Goal: Book appointment/travel/reservation

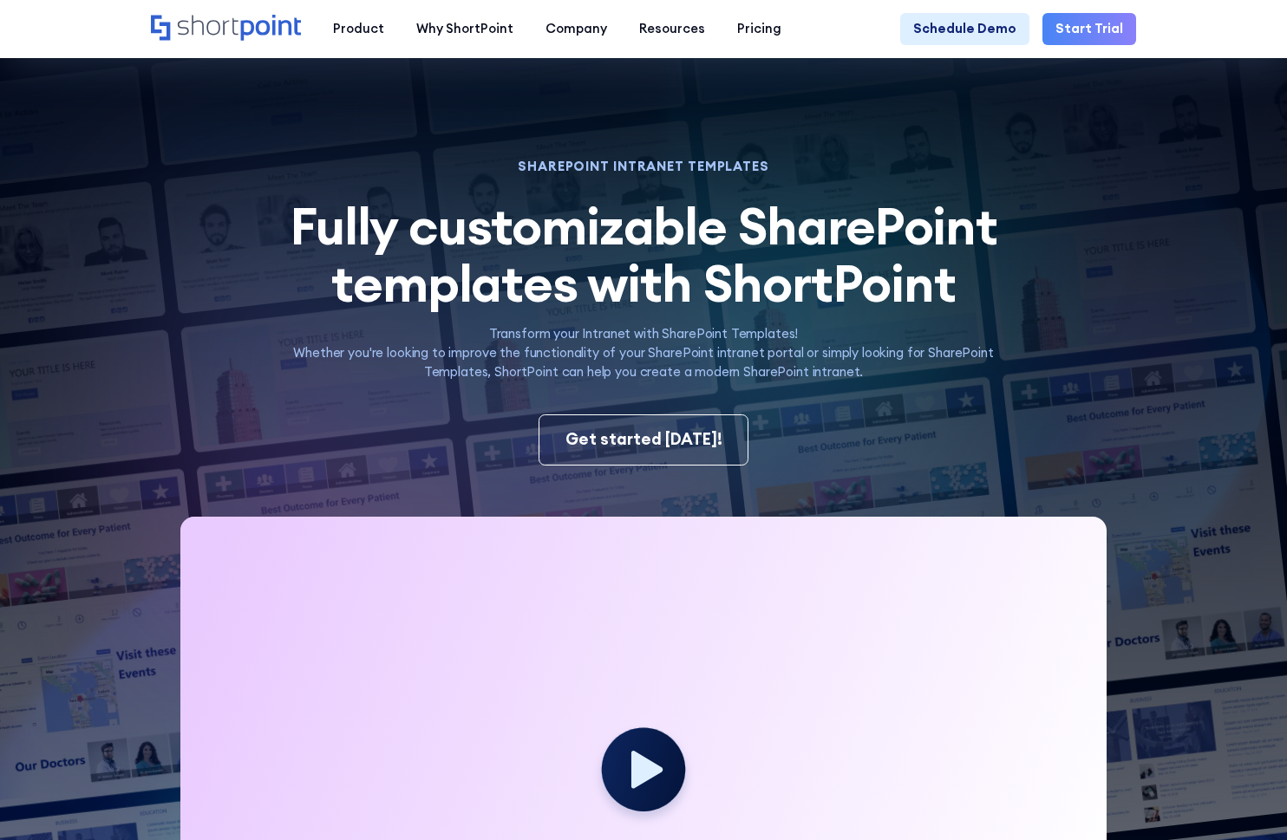
scroll to position [1058, 0]
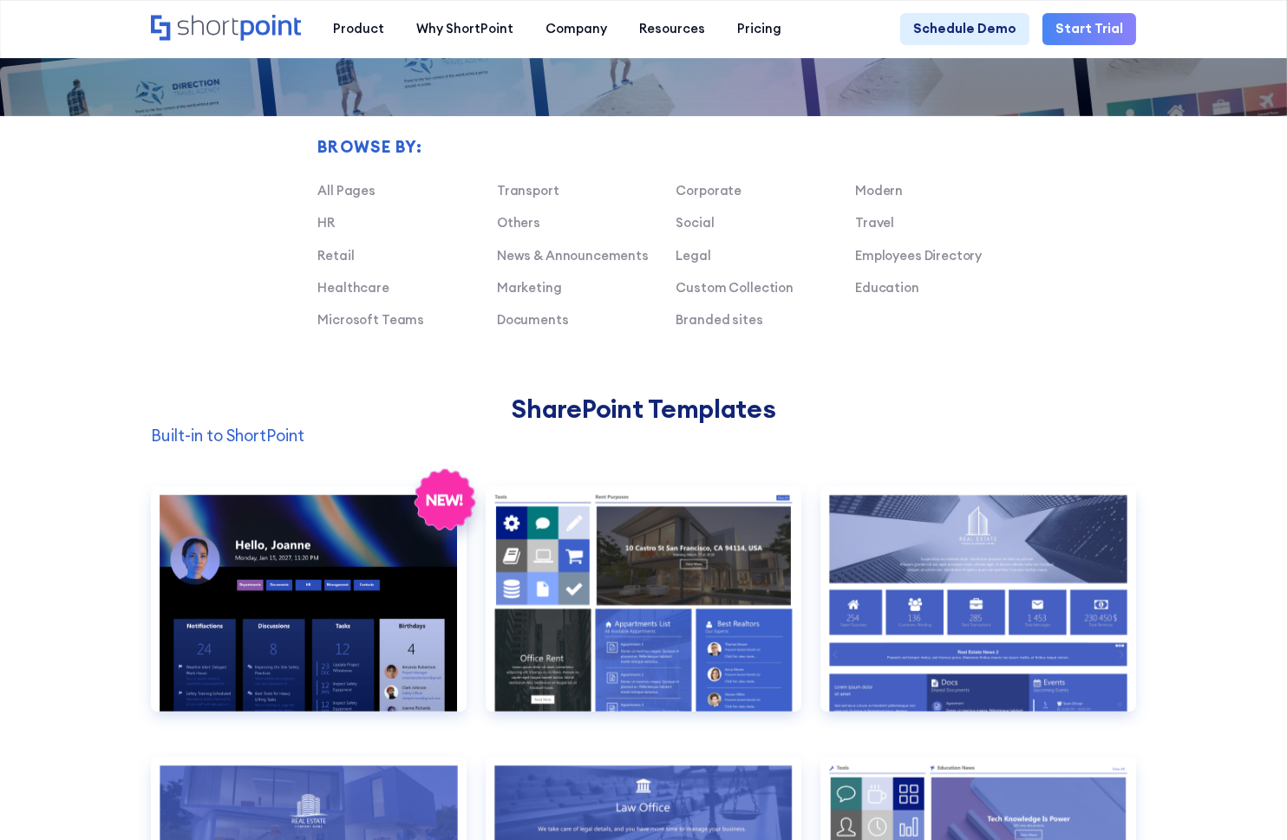
click at [382, 597] on div "Preview" at bounding box center [309, 599] width 316 height 225
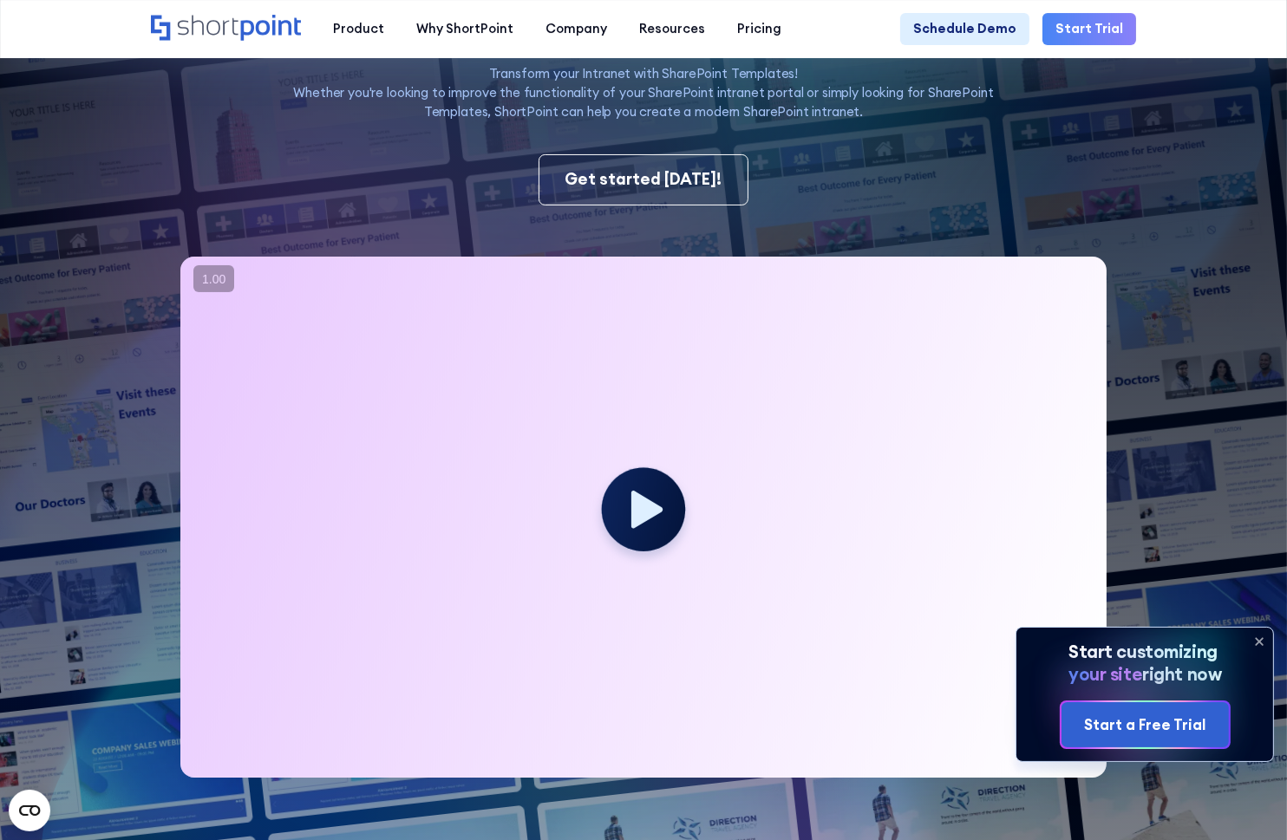
scroll to position [81, 0]
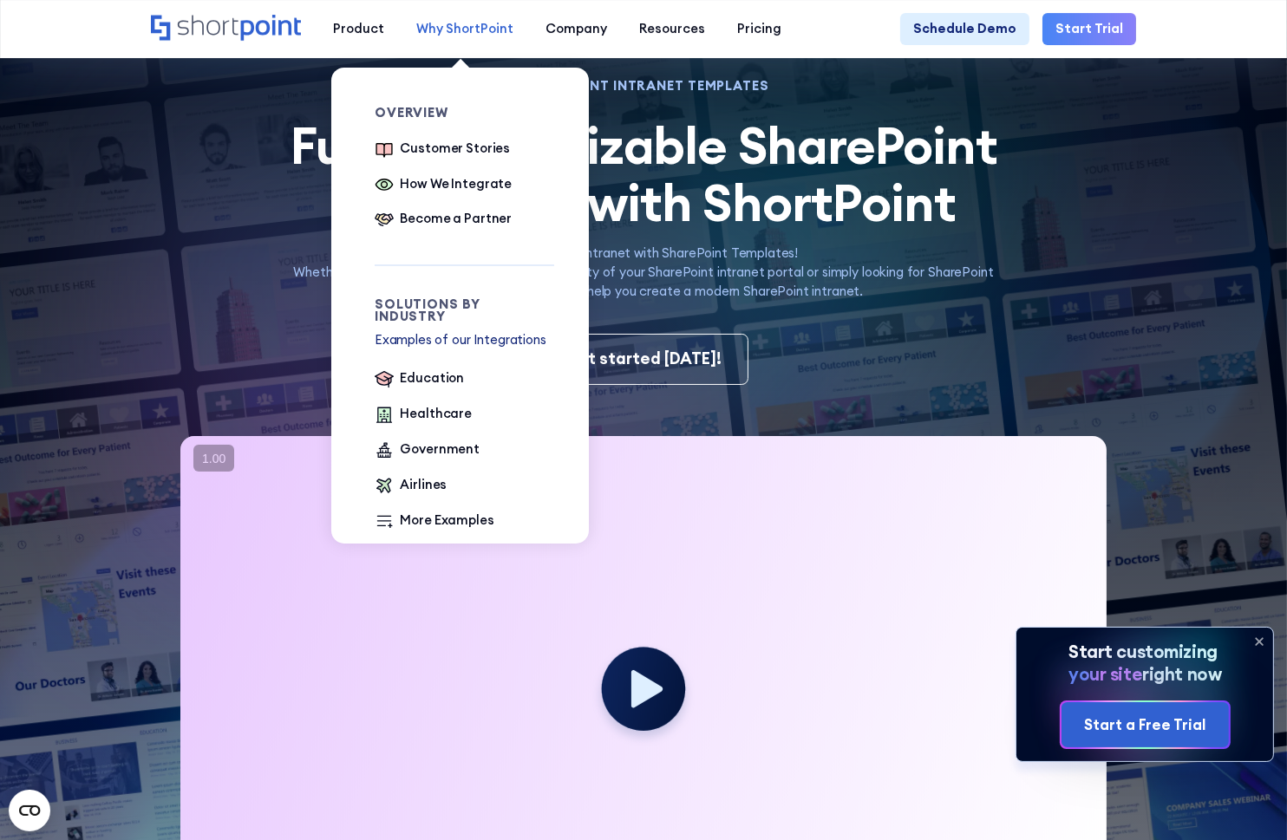
click at [442, 24] on div "Why ShortPoint" at bounding box center [464, 28] width 97 height 19
click at [450, 147] on div "Customer Stories" at bounding box center [456, 148] width 110 height 19
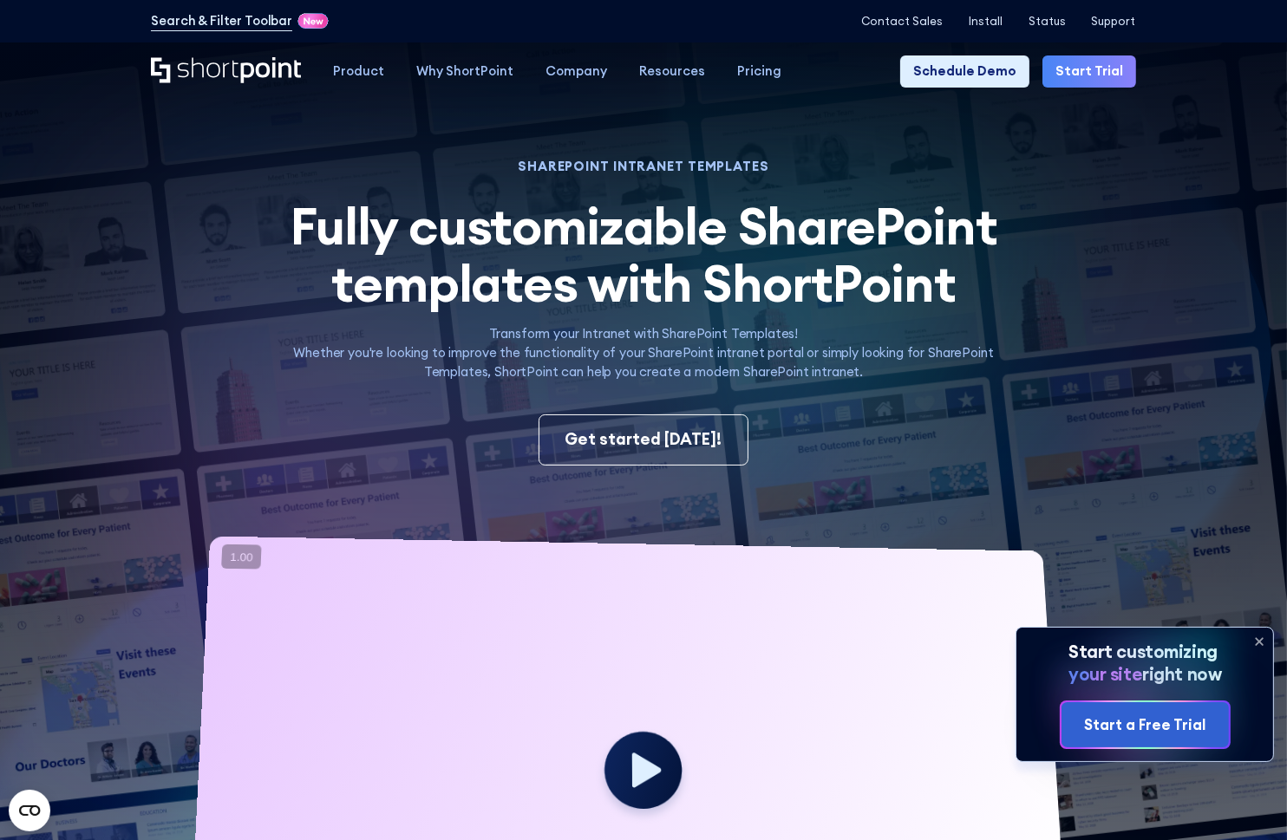
scroll to position [42, 0]
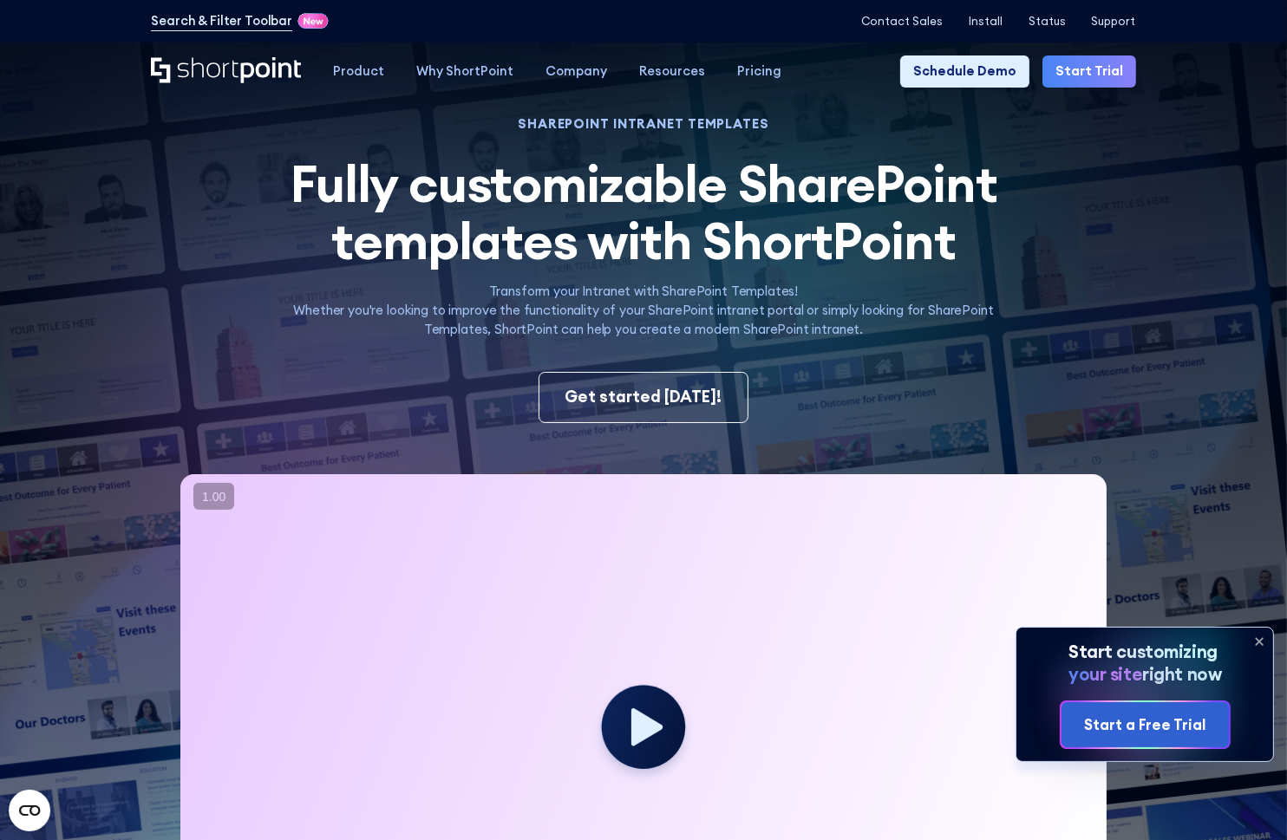
click at [214, 62] on icon "Home" at bounding box center [226, 70] width 150 height 26
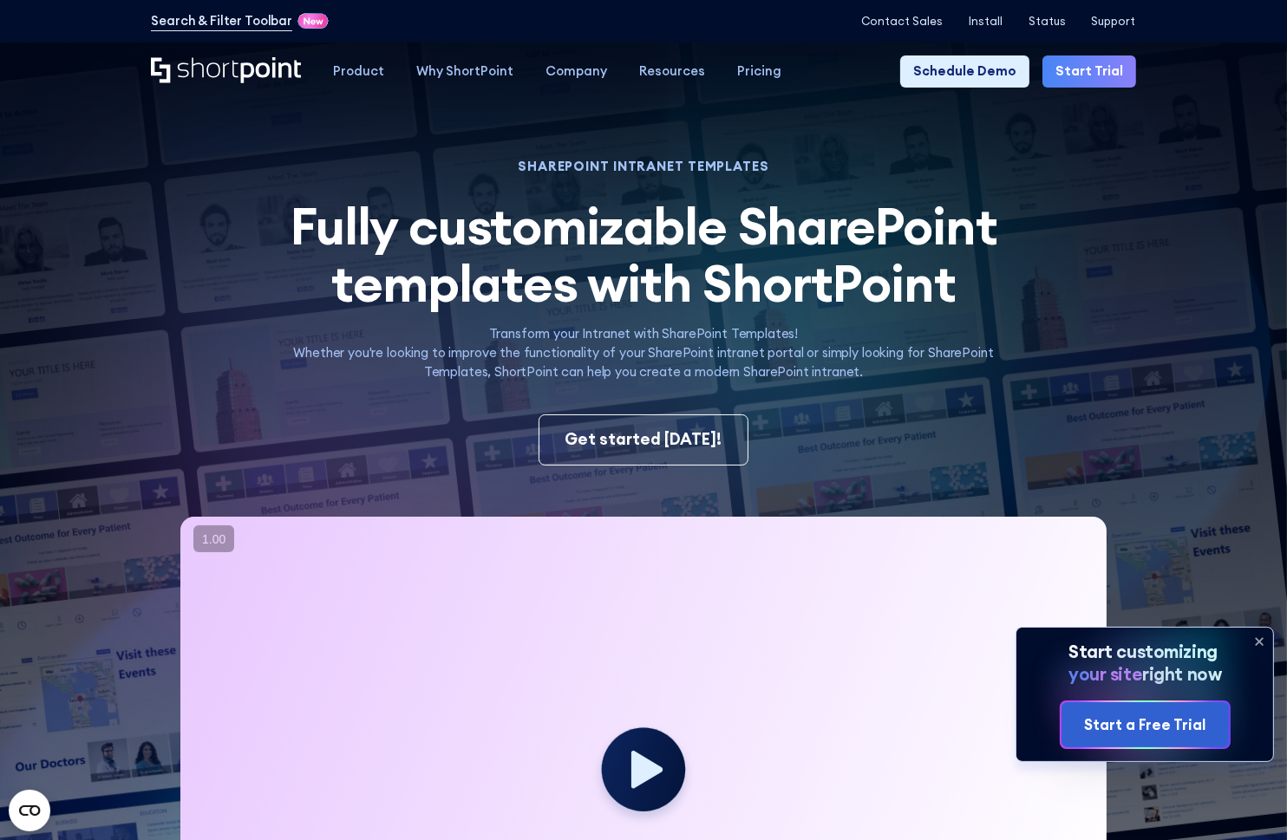
click at [207, 75] on icon "Home" at bounding box center [226, 70] width 150 height 26
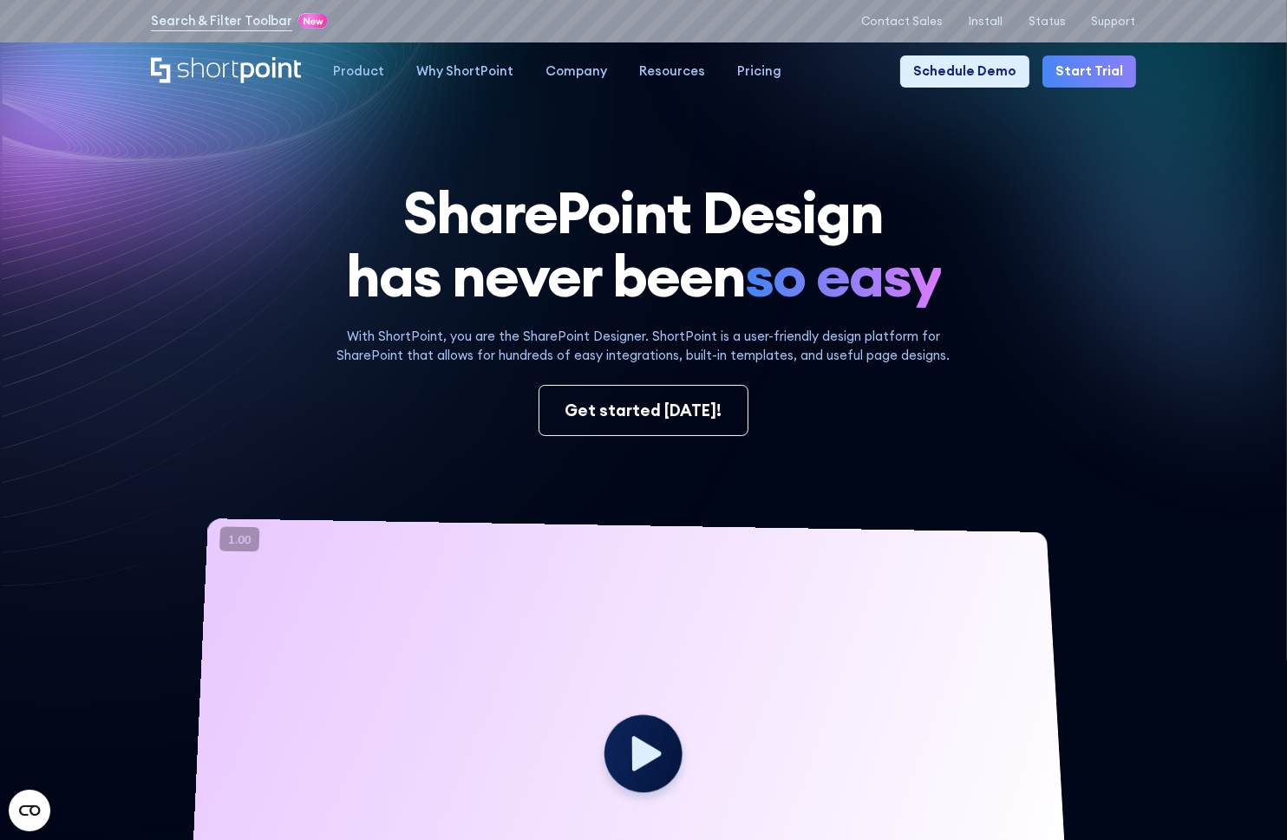
click at [404, 236] on h1 "SharePoint Design has never been so easy" at bounding box center [643, 243] width 984 height 127
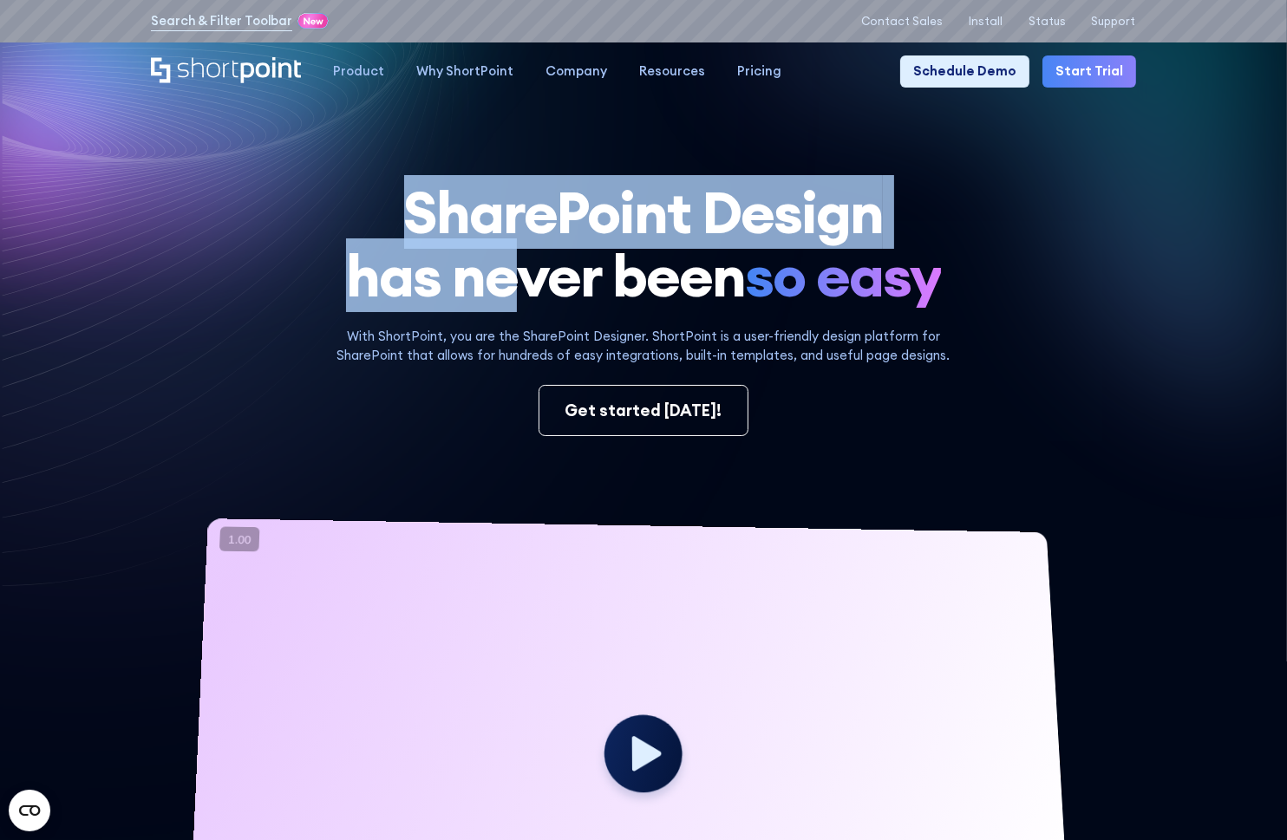
drag, startPoint x: 404, startPoint y: 214, endPoint x: 511, endPoint y: 269, distance: 119.9
click at [511, 269] on h1 "SharePoint Design has never been so easy" at bounding box center [643, 243] width 984 height 127
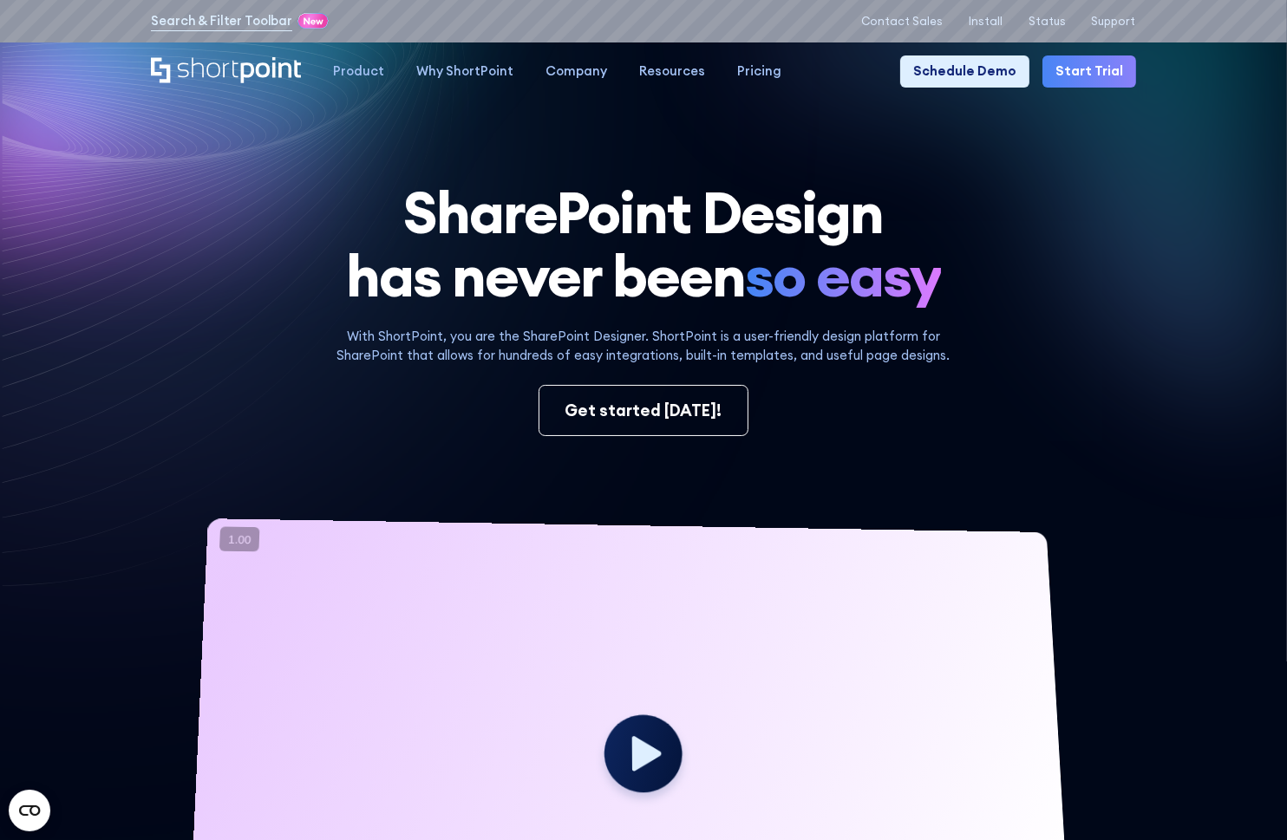
click at [456, 232] on h1 "SharePoint Design has never been so easy" at bounding box center [643, 243] width 984 height 127
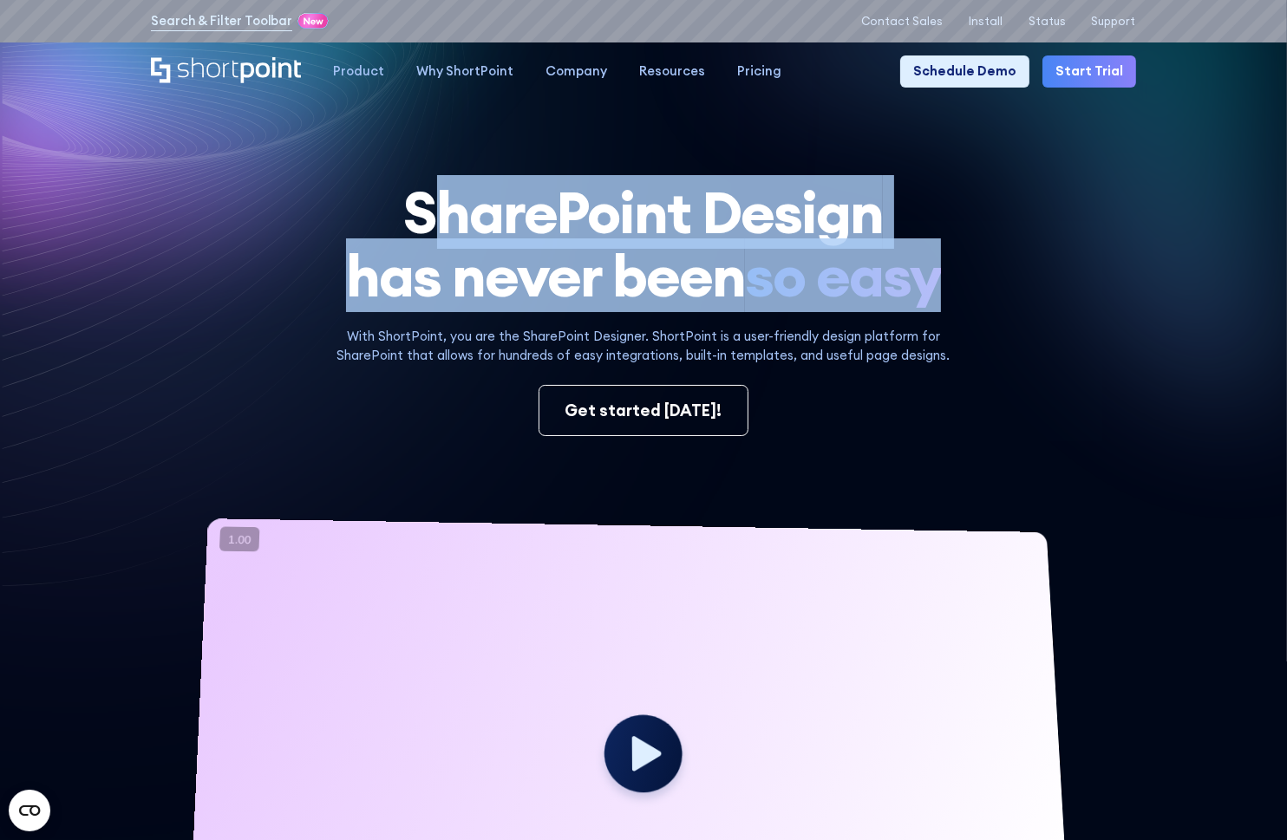
drag, startPoint x: 418, startPoint y: 223, endPoint x: 640, endPoint y: 329, distance: 246.0
click at [640, 329] on div "SharePoint Design has never been so easy With ShortPoint, you are the SharePoin…" at bounding box center [643, 601] width 984 height 842
click at [638, 328] on div "SharePoint Design has never been so easy With ShortPoint, you are the SharePoin…" at bounding box center [643, 601] width 984 height 842
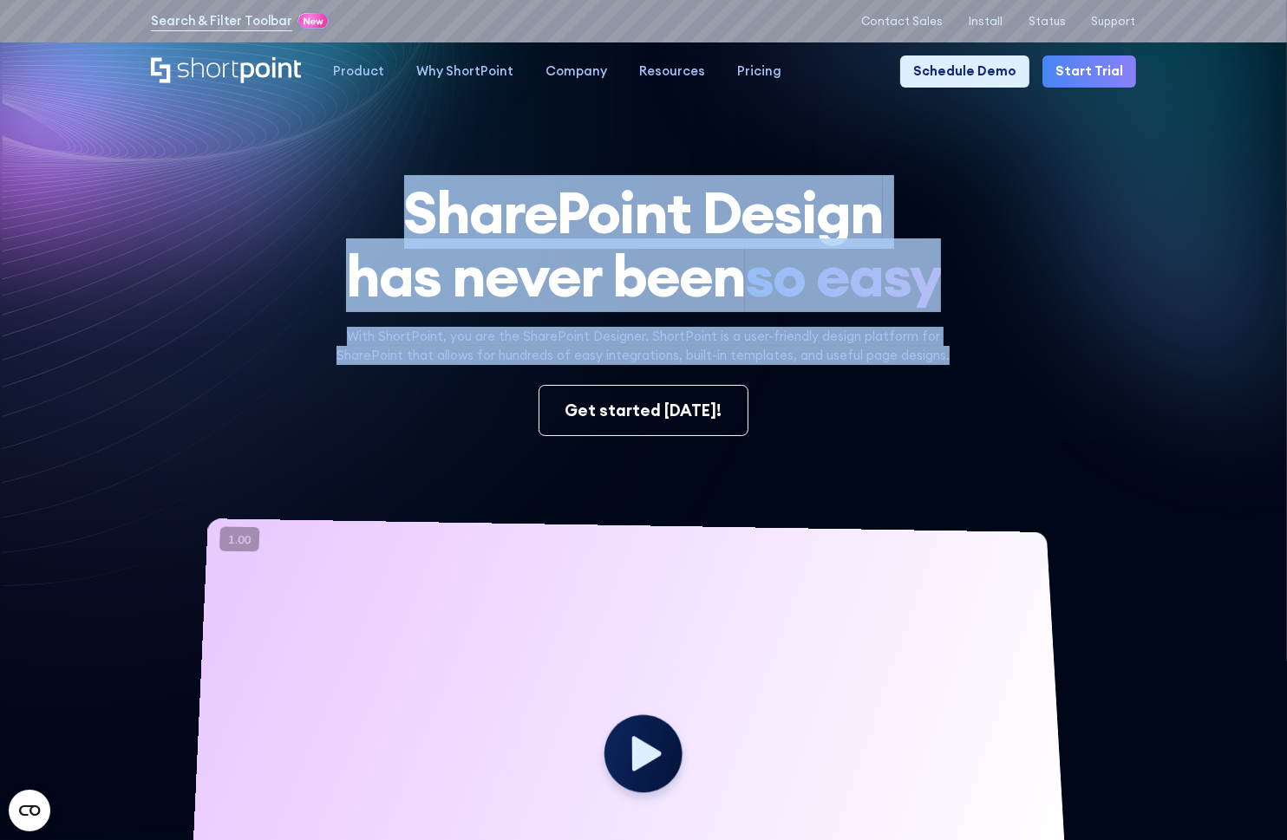
drag, startPoint x: 407, startPoint y: 212, endPoint x: 951, endPoint y: 363, distance: 565.2
click at [951, 363] on div "SharePoint Design has never been so easy With ShortPoint, you are the SharePoin…" at bounding box center [643, 601] width 984 height 842
click at [951, 363] on p "With ShortPoint, you are the SharePoint Designer. ShortPoint is a user-friendly…" at bounding box center [642, 346] width 651 height 39
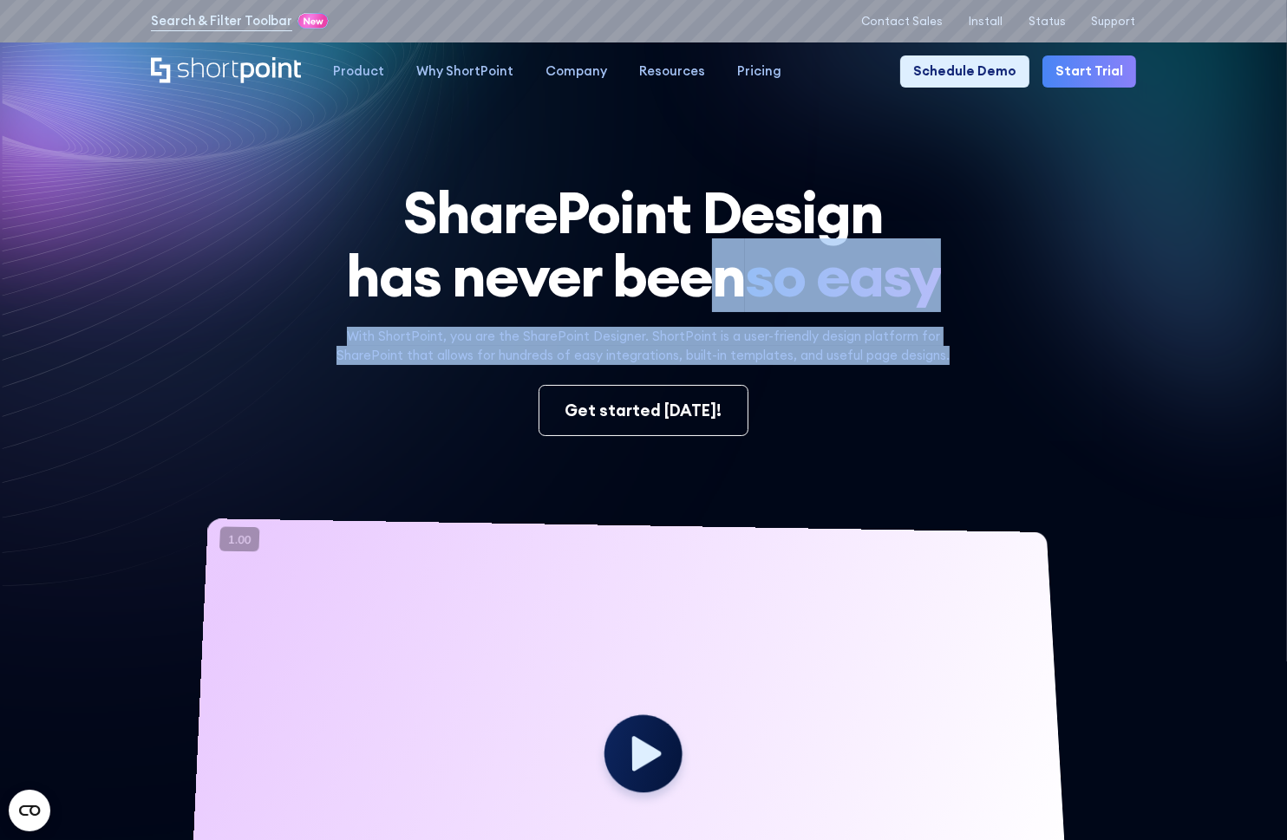
drag, startPoint x: 951, startPoint y: 363, endPoint x: 720, endPoint y: 298, distance: 240.3
click at [720, 298] on div "SharePoint Design has never been so easy With ShortPoint, you are the SharePoin…" at bounding box center [643, 601] width 984 height 842
click at [720, 298] on h1 "SharePoint Design has never been so easy" at bounding box center [643, 243] width 984 height 127
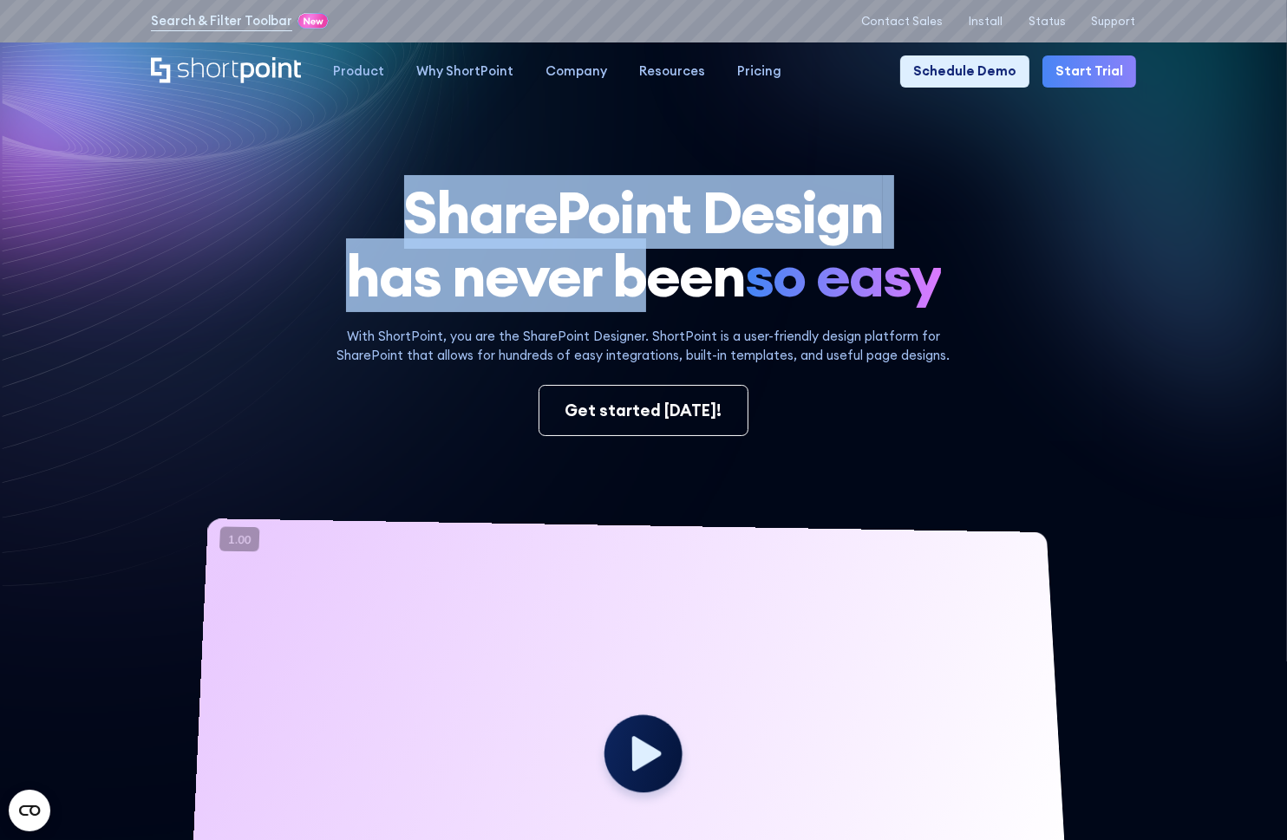
drag, startPoint x: 410, startPoint y: 210, endPoint x: 614, endPoint y: 291, distance: 219.2
click at [618, 292] on h1 "SharePoint Design has never been so easy" at bounding box center [643, 243] width 984 height 127
click at [614, 291] on h1 "SharePoint Design has never been so easy" at bounding box center [643, 243] width 984 height 127
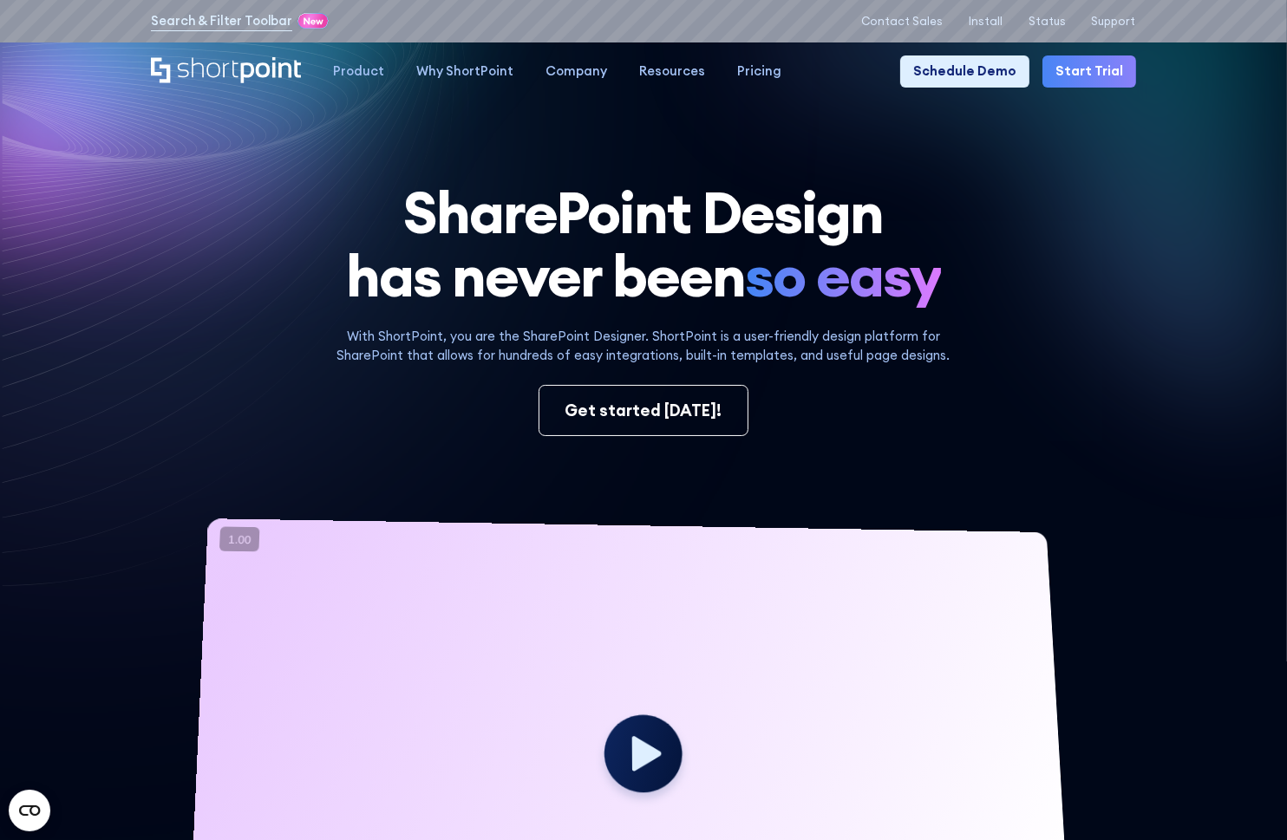
drag, startPoint x: 401, startPoint y: 212, endPoint x: 414, endPoint y: 212, distance: 13.0
click at [414, 212] on h1 "SharePoint Design has never been so easy" at bounding box center [643, 243] width 984 height 127
click at [402, 208] on h1 "SharePoint Design has never been so easy" at bounding box center [643, 243] width 984 height 127
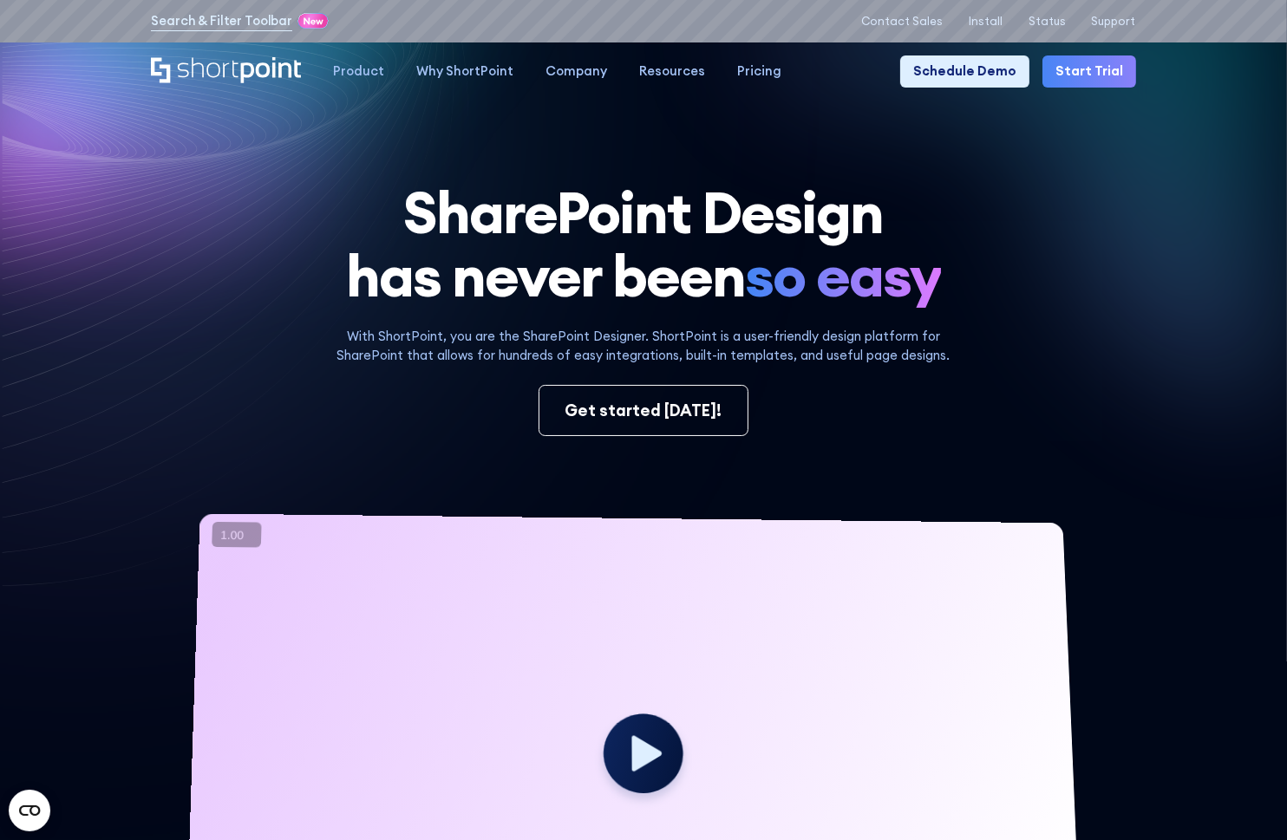
click at [0, 0] on button "×" at bounding box center [0, 0] width 0 height 0
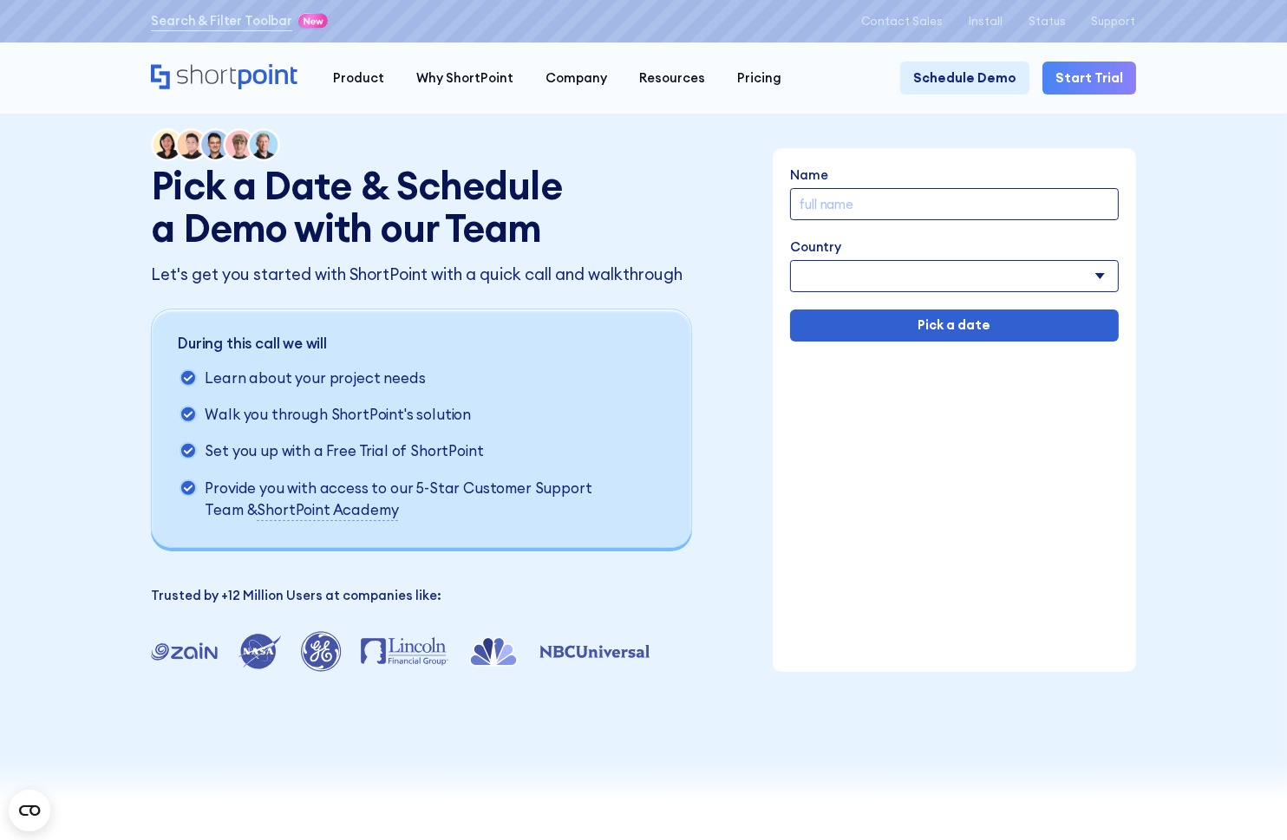
click at [474, 801] on div "Pick a Date & Schedule a Demo with our Team Let's get you started with ShortPoi…" at bounding box center [643, 400] width 1287 height 801
click at [708, 261] on div "Pick a Date & Schedule a Demo with our Team Let's get you started with ShortPoi…" at bounding box center [643, 400] width 984 height 544
